Goal: Navigation & Orientation: Find specific page/section

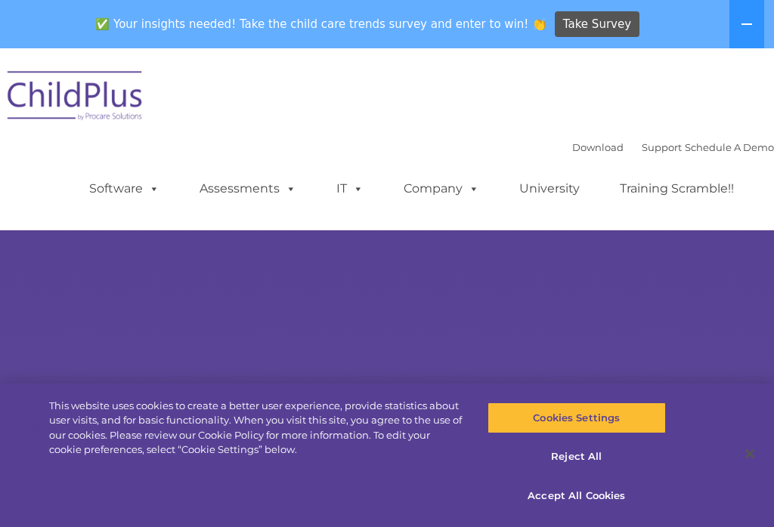
select select "MEDIUM"
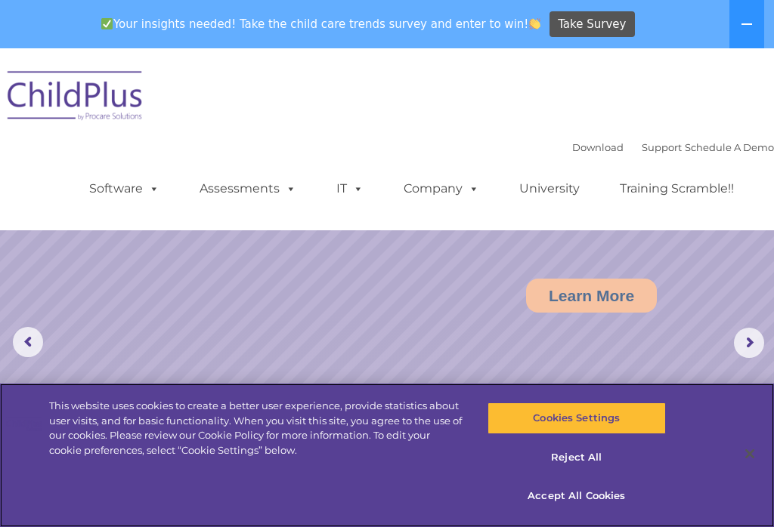
click at [623, 418] on button "Cookies Settings" at bounding box center [576, 419] width 178 height 32
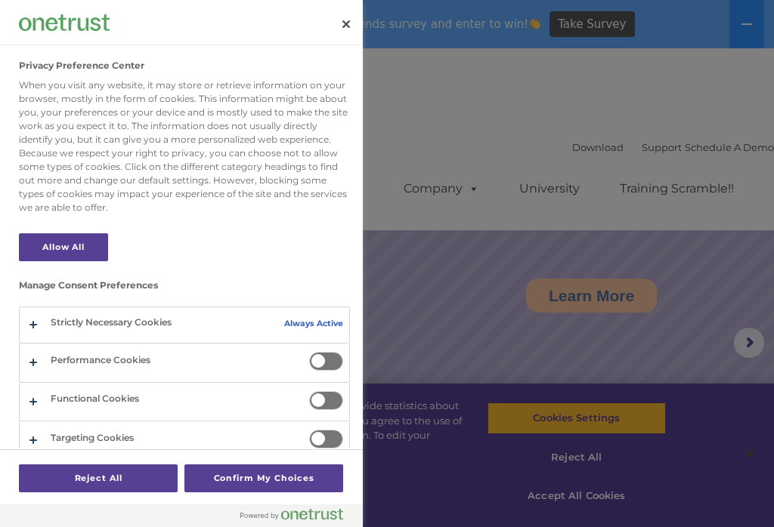
click at [690, 362] on div at bounding box center [387, 263] width 774 height 527
click at [707, 357] on div at bounding box center [387, 263] width 774 height 527
click at [713, 353] on div at bounding box center [387, 263] width 774 height 527
click at [701, 360] on div at bounding box center [387, 263] width 774 height 527
click at [341, 35] on button "Close" at bounding box center [345, 24] width 33 height 33
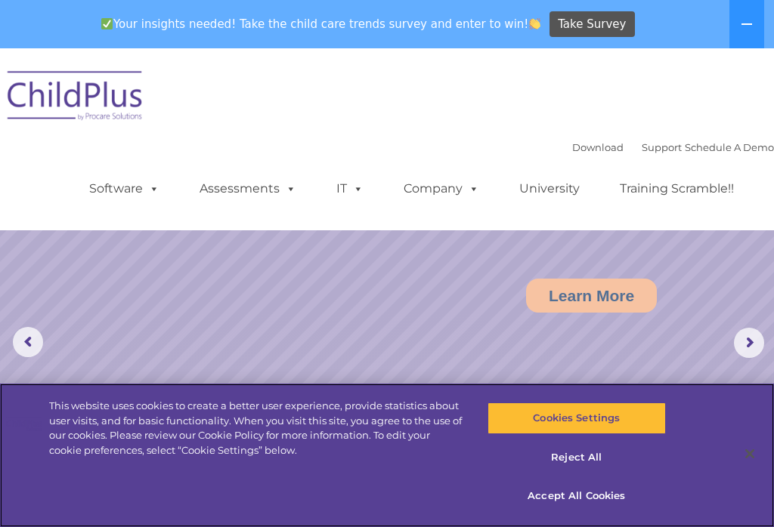
click at [595, 499] on button "Accept All Cookies" at bounding box center [576, 497] width 178 height 32
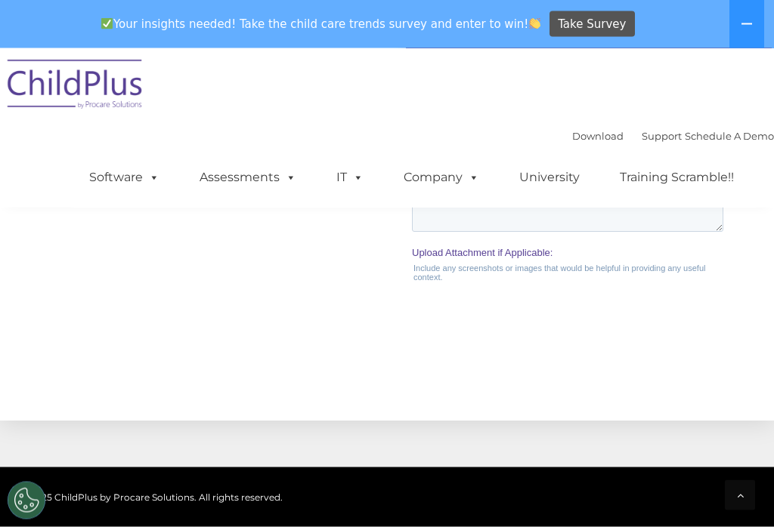
scroll to position [1886, 0]
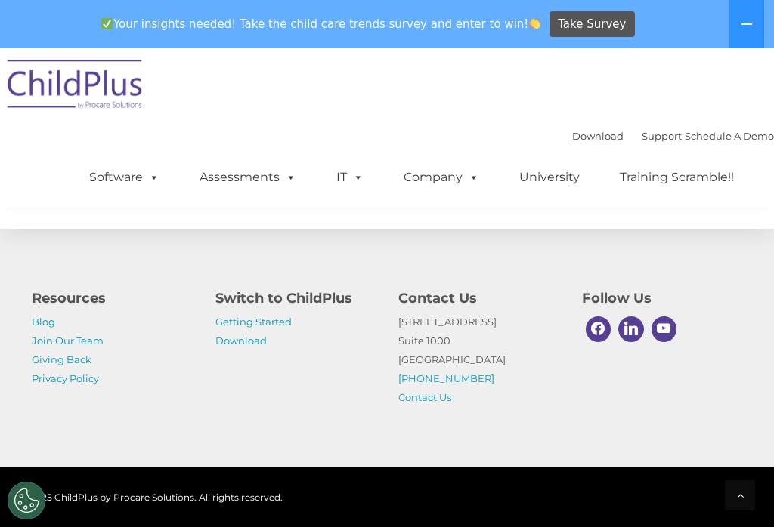
click at [33, 140] on div "Download Support | Schedule A Demo  MENU MENU Software ChildPlus: The original…" at bounding box center [387, 127] width 774 height 159
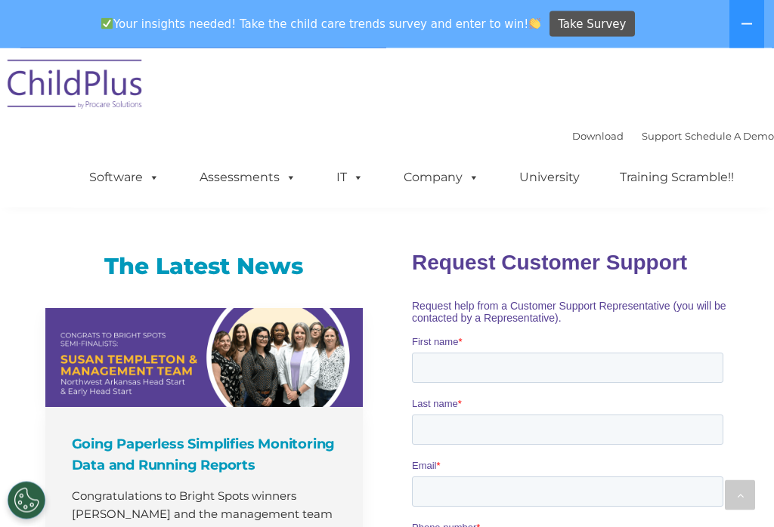
click at [139, 186] on link "Software" at bounding box center [124, 177] width 101 height 30
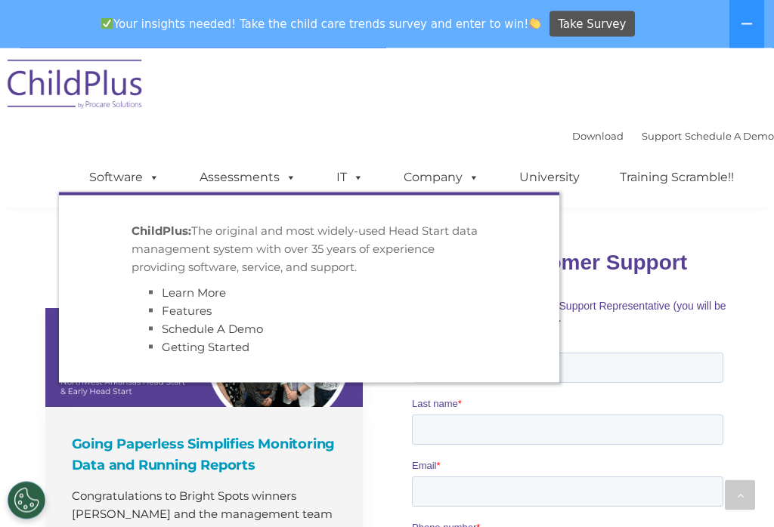
scroll to position [998, 0]
click at [143, 180] on span at bounding box center [151, 177] width 17 height 14
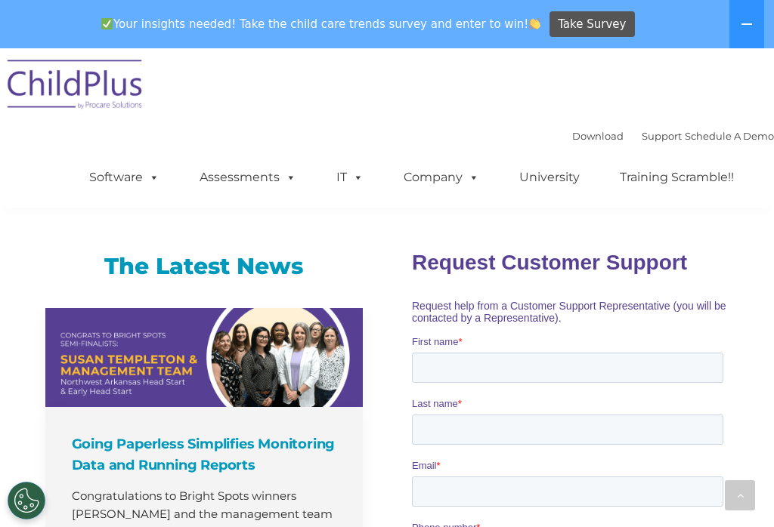
click at [138, 181] on link "Software" at bounding box center [124, 177] width 101 height 30
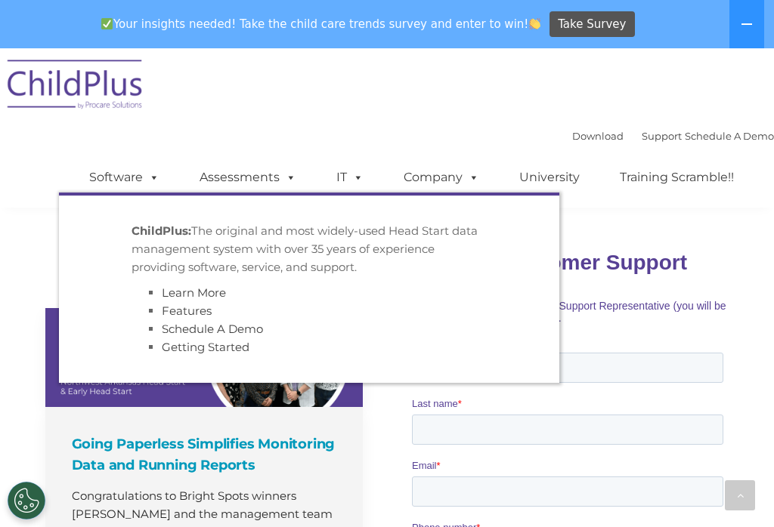
click at [205, 170] on link "Assessments" at bounding box center [247, 177] width 127 height 30
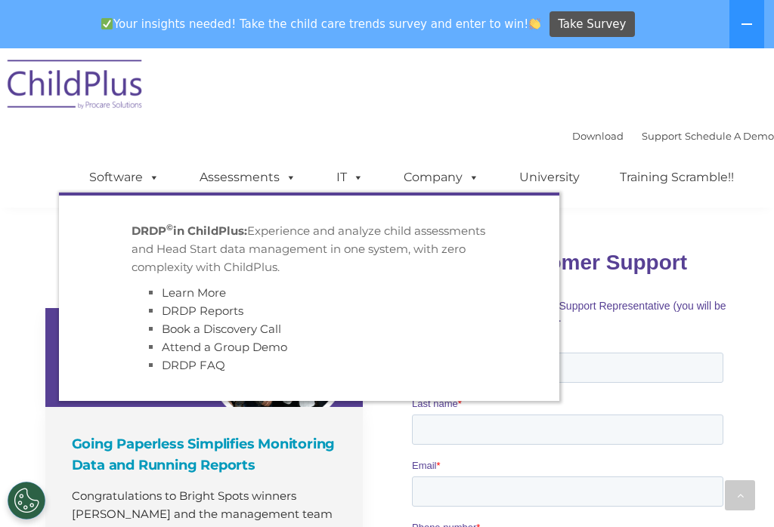
click at [268, 145] on div "Download Support | Schedule A Demo  MENU MENU Software ChildPlus: The original…" at bounding box center [416, 166] width 715 height 83
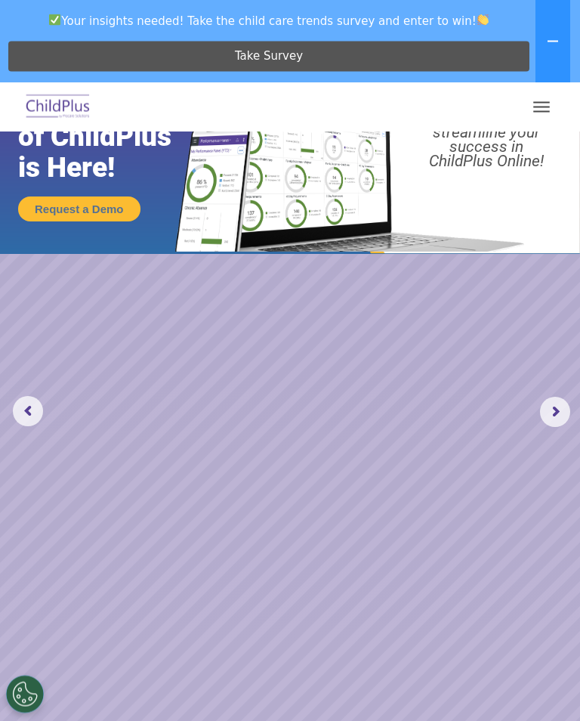
scroll to position [0, 0]
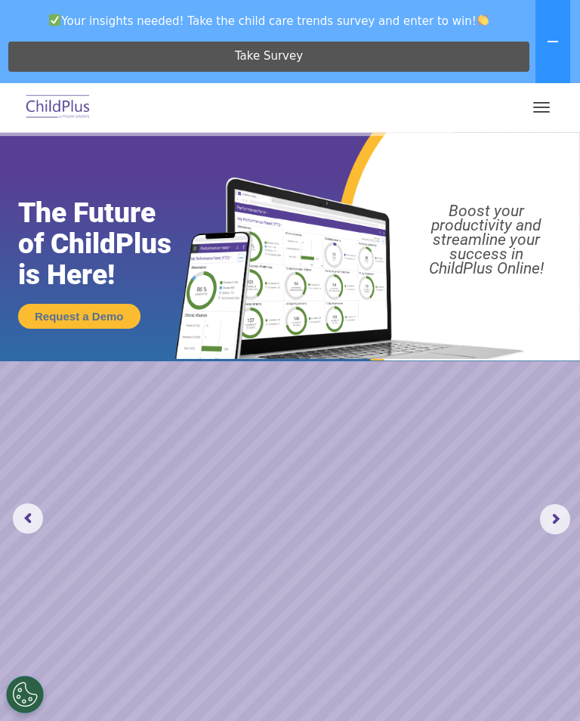
click at [544, 107] on span "button" at bounding box center [542, 108] width 17 height 2
